Goal: Transaction & Acquisition: Obtain resource

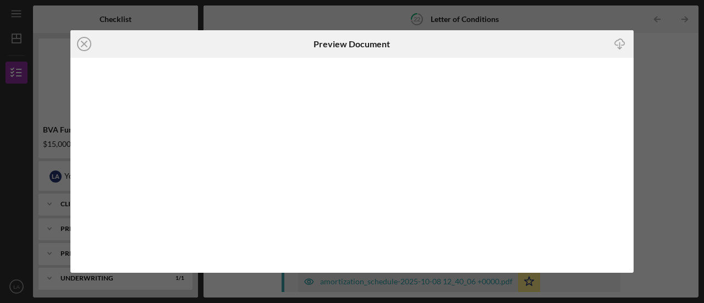
scroll to position [144, 0]
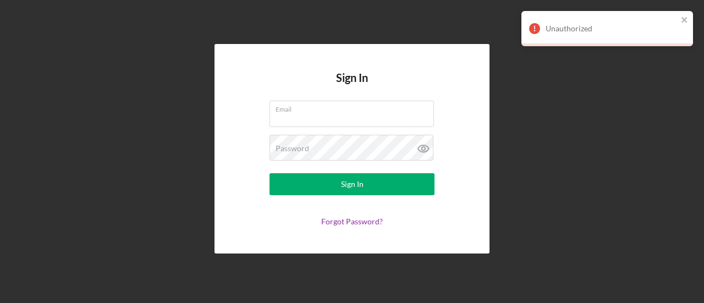
type input "[EMAIL_ADDRESS][DOMAIN_NAME]"
click at [334, 179] on button "Sign In" at bounding box center [352, 184] width 165 height 22
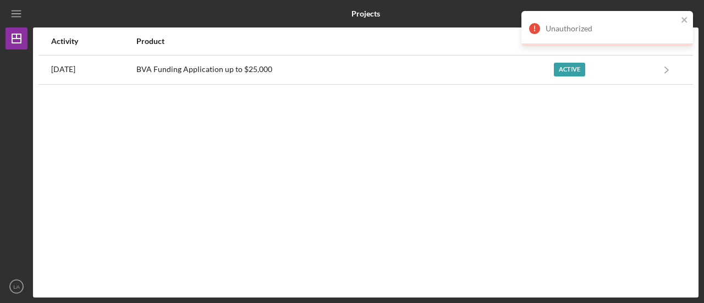
click at [504, 65] on div "BVA Funding Application up to $25,000" at bounding box center [344, 70] width 417 height 28
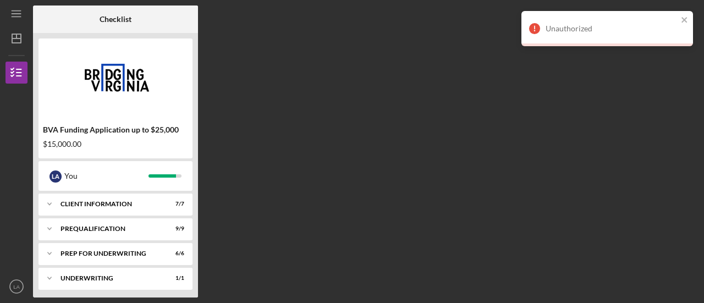
click at [109, 253] on div "Prep for Underwriting" at bounding box center [109, 253] width 96 height 7
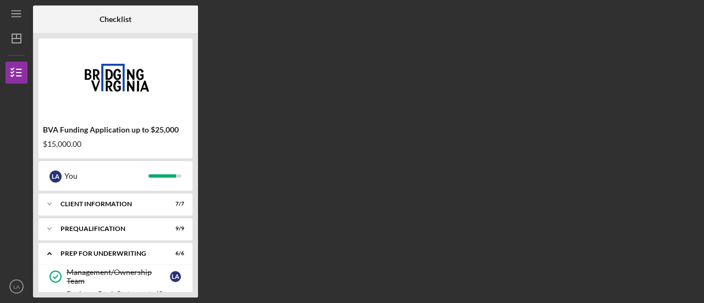
click at [51, 250] on icon "Icon/Expander" at bounding box center [50, 254] width 22 height 22
click at [72, 281] on div "Underwriting" at bounding box center [109, 278] width 96 height 7
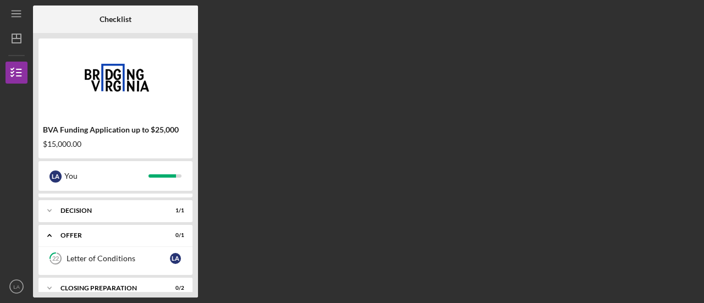
scroll to position [154, 0]
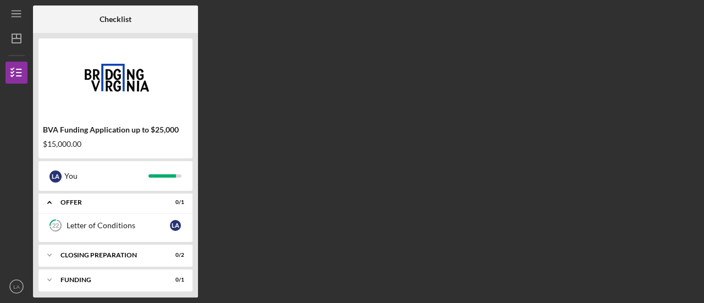
click at [131, 224] on div "Letter of Conditions" at bounding box center [118, 225] width 103 height 9
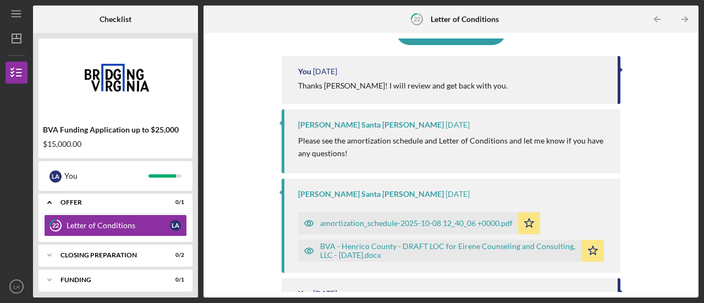
scroll to position [119, 0]
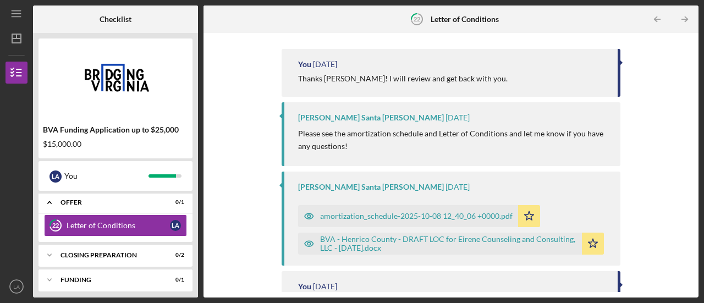
click at [381, 242] on div "BVA - Henrico County - DRAFT LOC for Eirene Counseling and Consulting, LLC - [D…" at bounding box center [448, 244] width 256 height 18
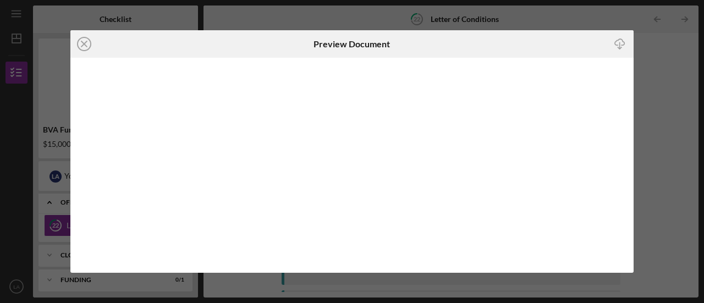
scroll to position [197, 0]
click at [621, 43] on icon "Icon/Download" at bounding box center [620, 44] width 25 height 25
click at [84, 43] on line at bounding box center [84, 44] width 6 height 6
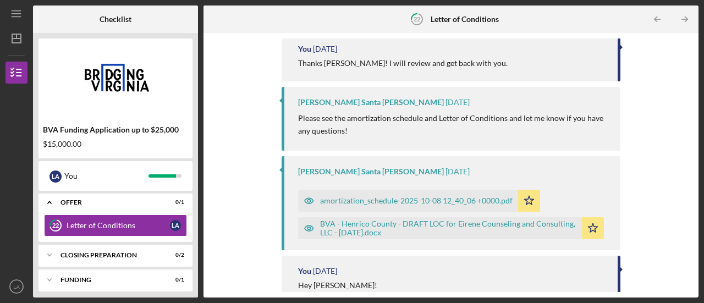
scroll to position [150, 0]
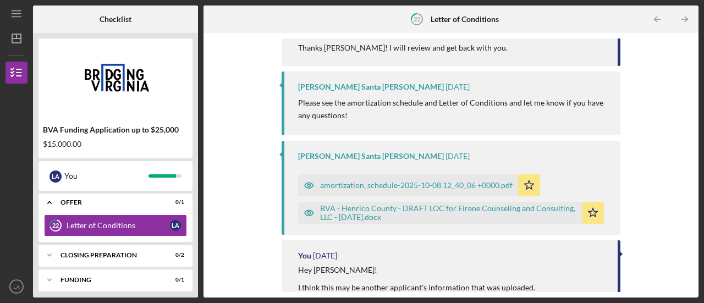
click at [471, 188] on div "amortization_schedule-2025-10-08 12_40_06 +0000.pdf" at bounding box center [416, 185] width 193 height 9
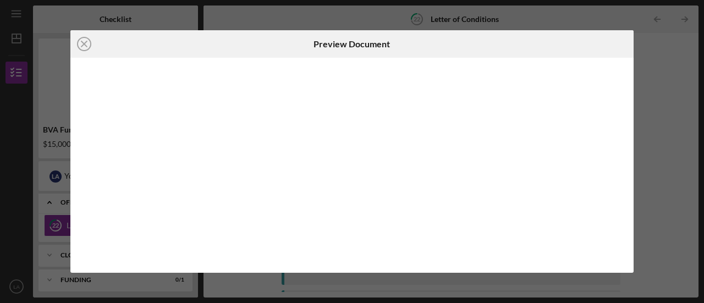
scroll to position [170, 0]
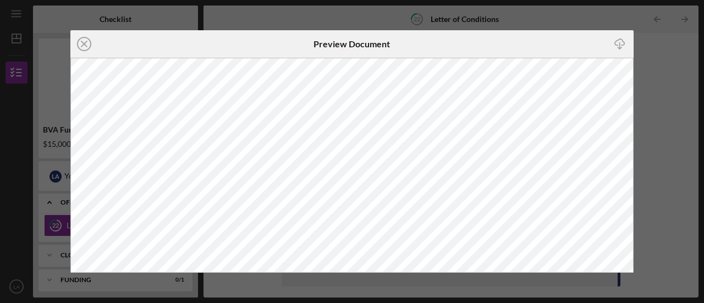
click at [620, 41] on icon "Icon/Download" at bounding box center [620, 44] width 25 height 25
